Goal: Transaction & Acquisition: Purchase product/service

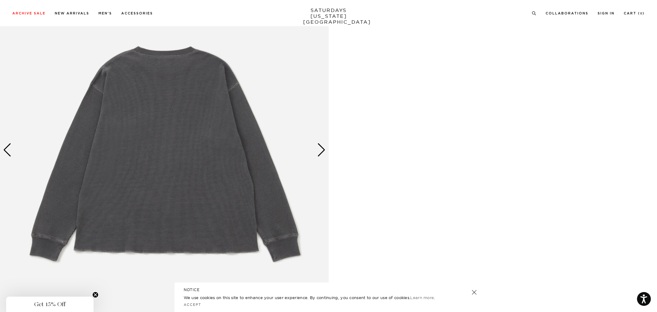
scroll to position [896, 4]
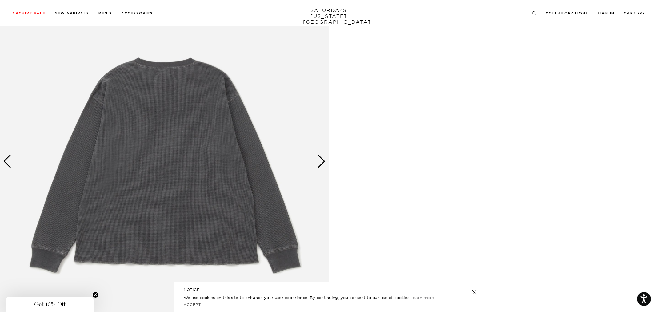
click at [317, 162] on div "Next slide" at bounding box center [321, 162] width 8 height 14
click at [320, 162] on div "Next slide" at bounding box center [321, 162] width 8 height 14
click at [319, 161] on div "Next slide" at bounding box center [321, 162] width 8 height 14
click at [318, 161] on div "Next slide" at bounding box center [321, 162] width 8 height 14
click at [318, 158] on div "Next slide" at bounding box center [321, 162] width 8 height 14
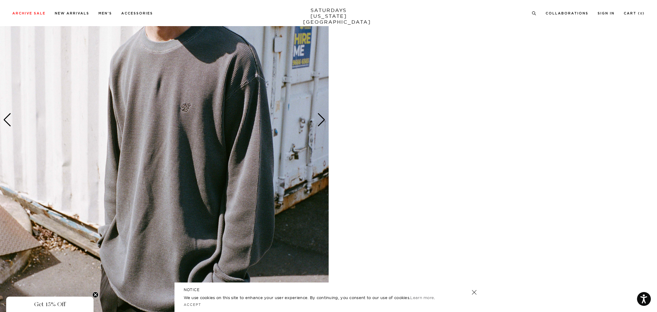
scroll to position [538, 4]
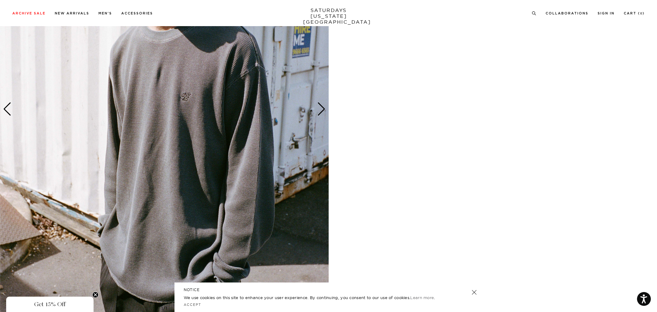
click at [320, 115] on div "Next slide" at bounding box center [321, 109] width 8 height 14
click at [317, 111] on div "Next slide" at bounding box center [321, 109] width 8 height 14
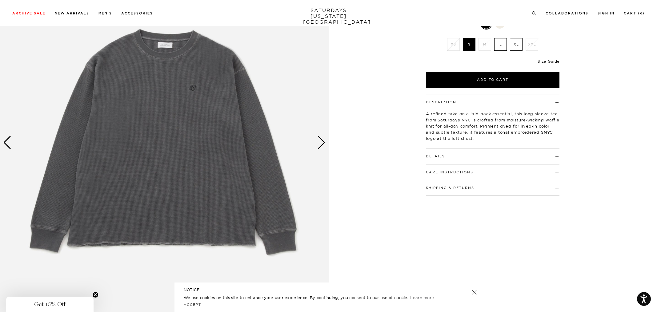
scroll to position [0, 4]
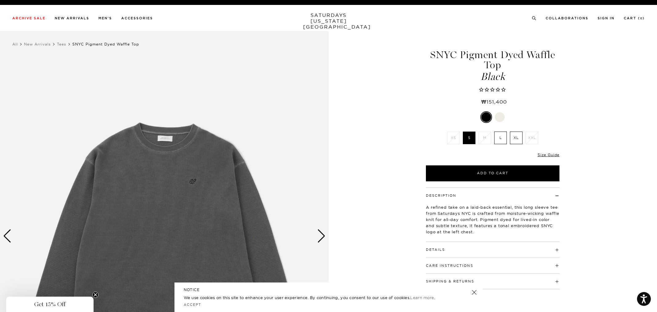
click at [496, 115] on div at bounding box center [500, 117] width 10 height 10
